Goal: Navigation & Orientation: Find specific page/section

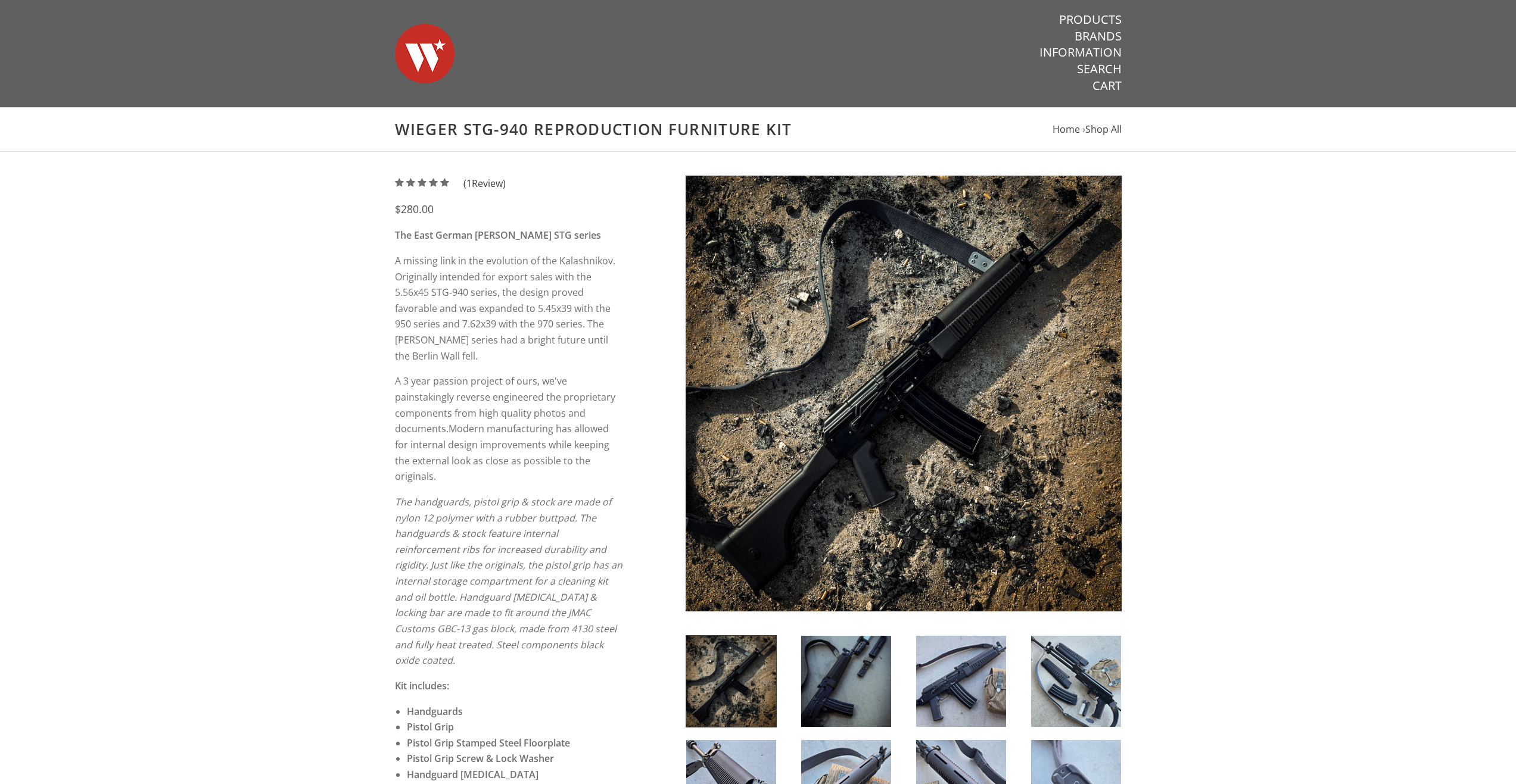
drag, startPoint x: 1092, startPoint y: 20, endPoint x: 969, endPoint y: 23, distance: 123.0
click at [1092, 20] on link "Products" at bounding box center [1090, 19] width 63 height 16
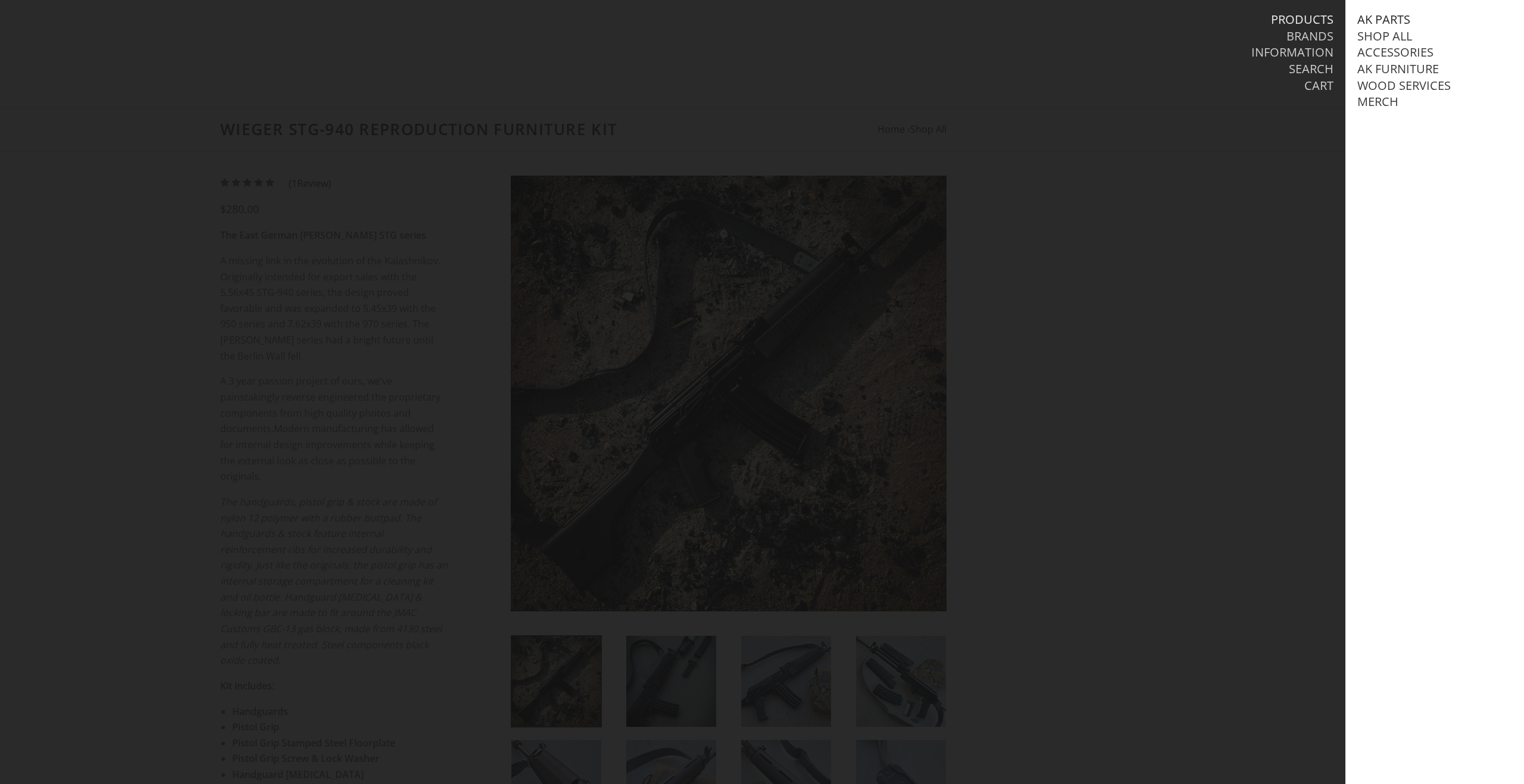
click at [1391, 16] on link "AK Parts" at bounding box center [1384, 19] width 53 height 16
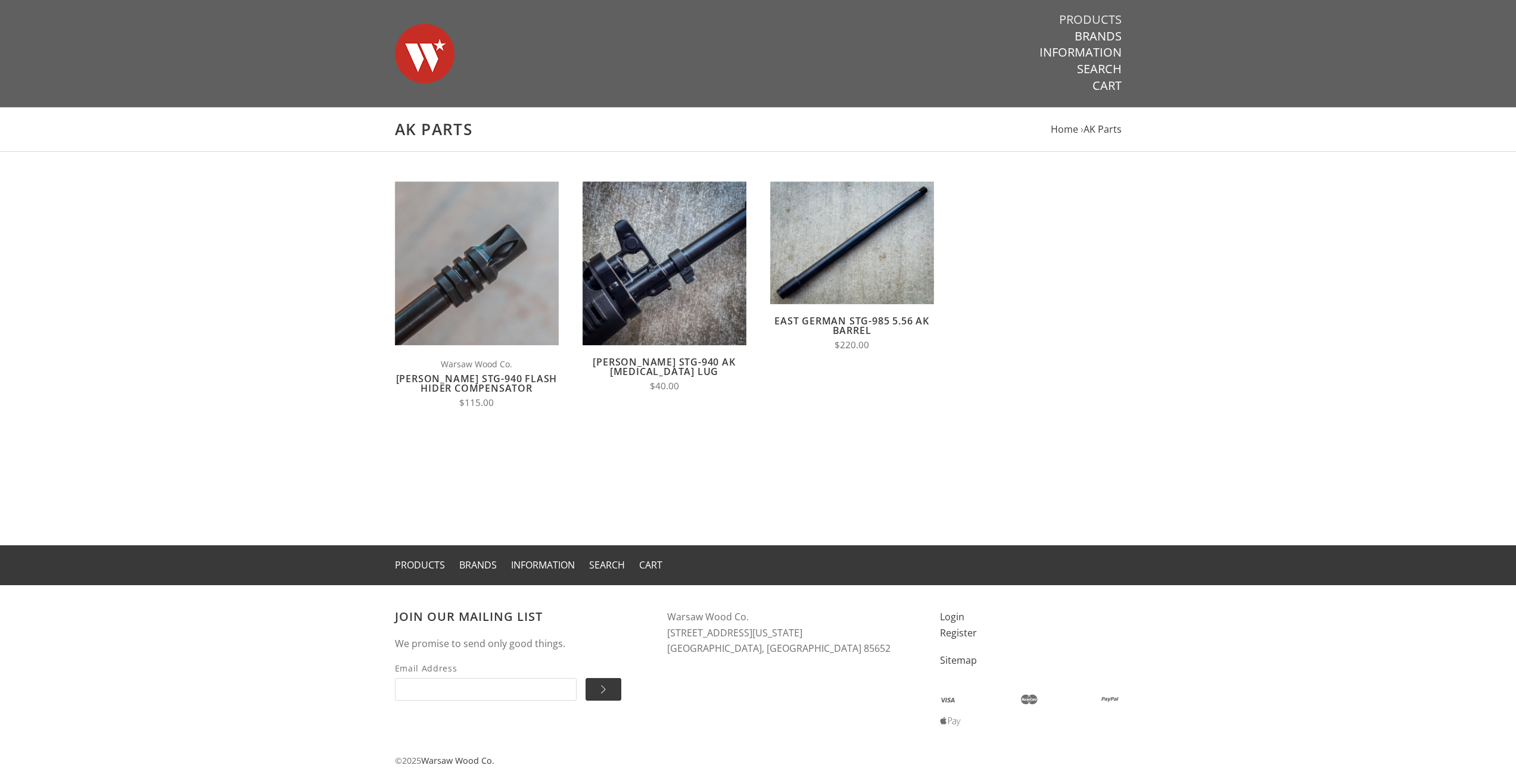
click at [1107, 16] on link "Products" at bounding box center [1090, 19] width 63 height 16
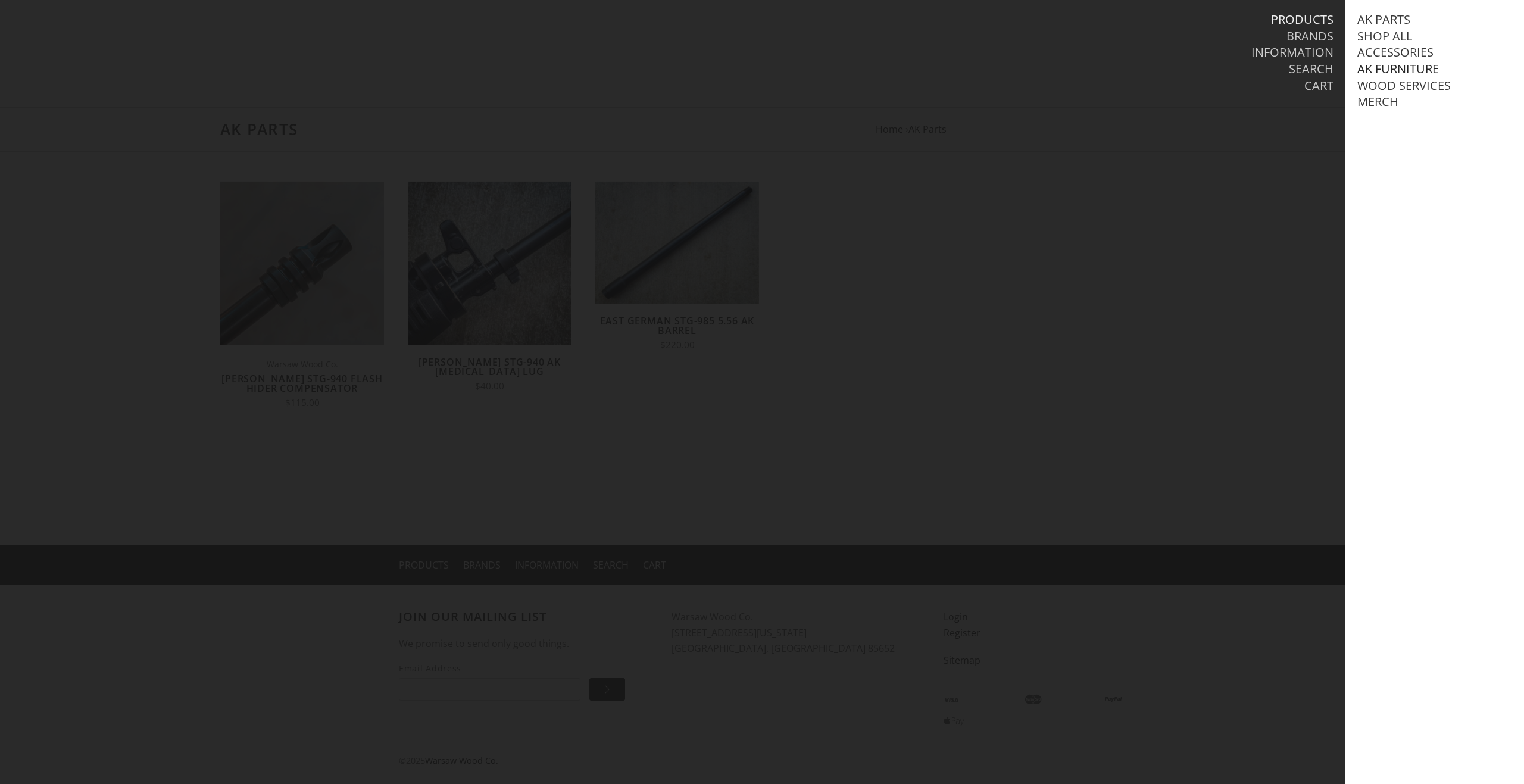
click at [1392, 69] on link "AK Furniture" at bounding box center [1398, 69] width 82 height 16
click at [1389, 68] on link "AK Furniture" at bounding box center [1398, 69] width 82 height 16
click at [1404, 82] on link "View all AK Furniture" at bounding box center [1437, 86] width 135 height 16
